Goal: Book appointment/travel/reservation

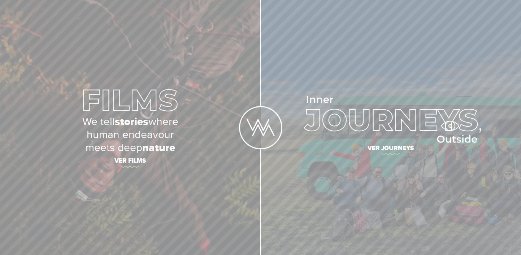
click at [450, 126] on img at bounding box center [390, 119] width 181 height 47
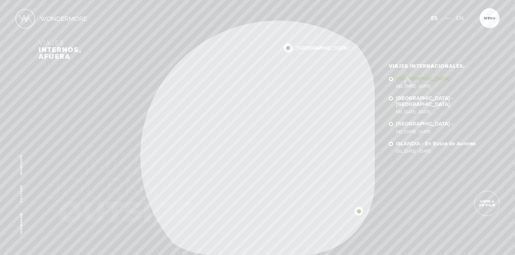
click at [407, 78] on link "SUDÁFRICA - Del 23 OCT - 5 NOV 2025" at bounding box center [436, 82] width 80 height 13
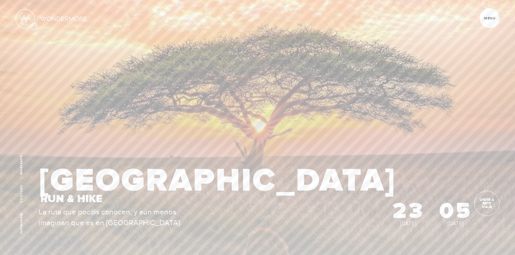
click at [34, 21] on img at bounding box center [25, 18] width 19 height 19
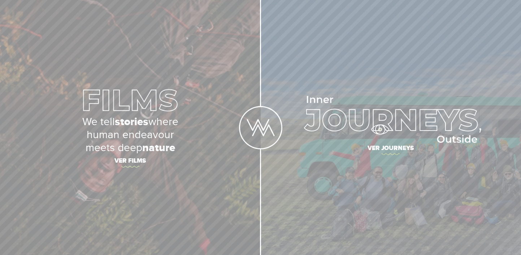
click at [380, 130] on img at bounding box center [390, 119] width 181 height 47
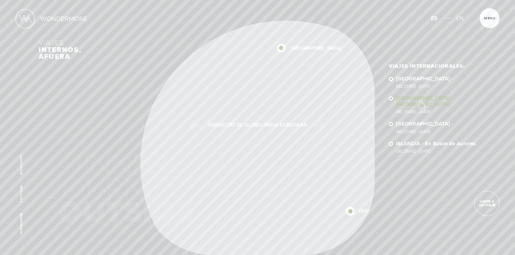
click at [421, 101] on link "NEPAL - NEPAL Del 11 - 23 NOV 2025" at bounding box center [436, 105] width 80 height 18
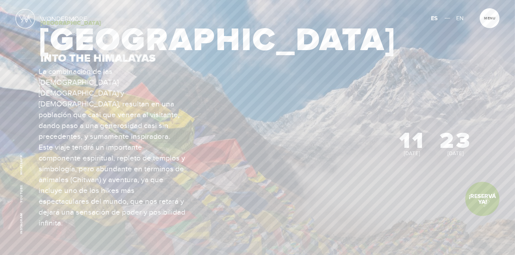
click at [481, 200] on link "¡Reservá Ya!" at bounding box center [483, 199] width 34 height 34
click at [492, 16] on article "Menu Cerrar" at bounding box center [490, 18] width 20 height 20
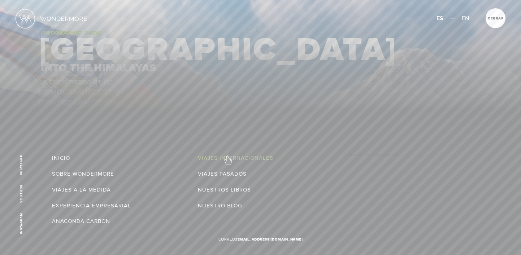
click at [228, 156] on link "Viajes Internacionales" at bounding box center [235, 158] width 75 height 10
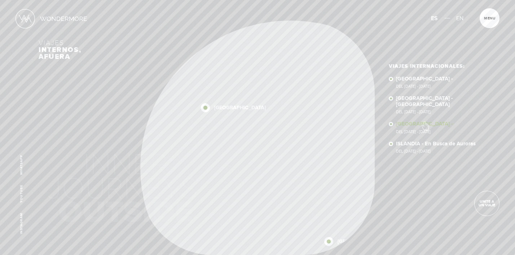
click at [425, 122] on link "[GEOGRAPHIC_DATA] - Del [DATE] - [DATE]" at bounding box center [436, 127] width 80 height 13
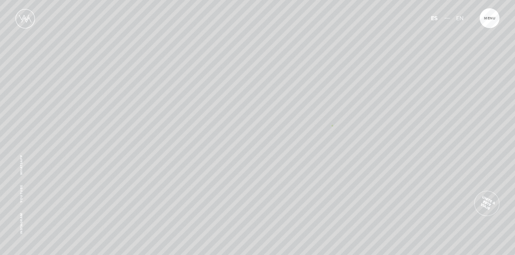
scroll to position [1011, 0]
